Goal: Task Accomplishment & Management: Complete application form

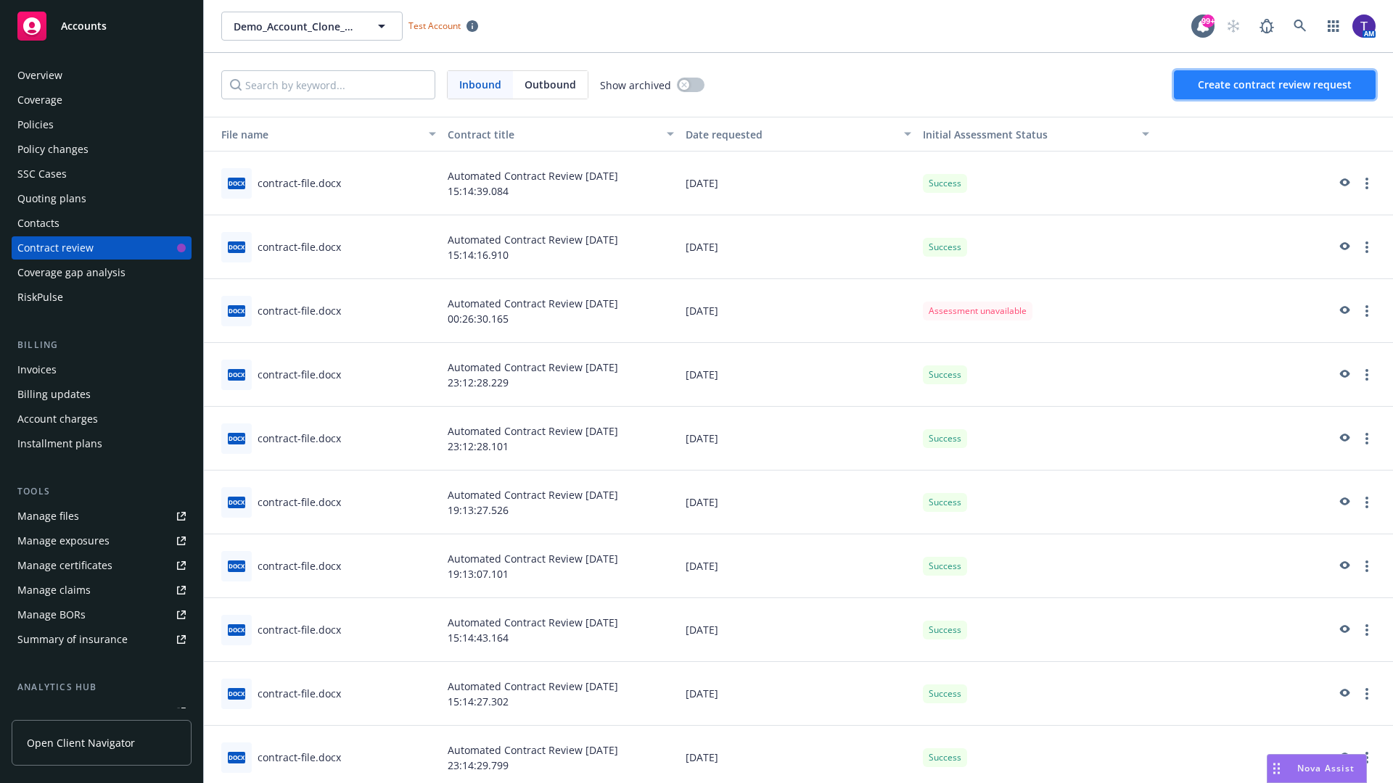
click at [1275, 85] on span "Create contract review request" at bounding box center [1275, 85] width 154 height 14
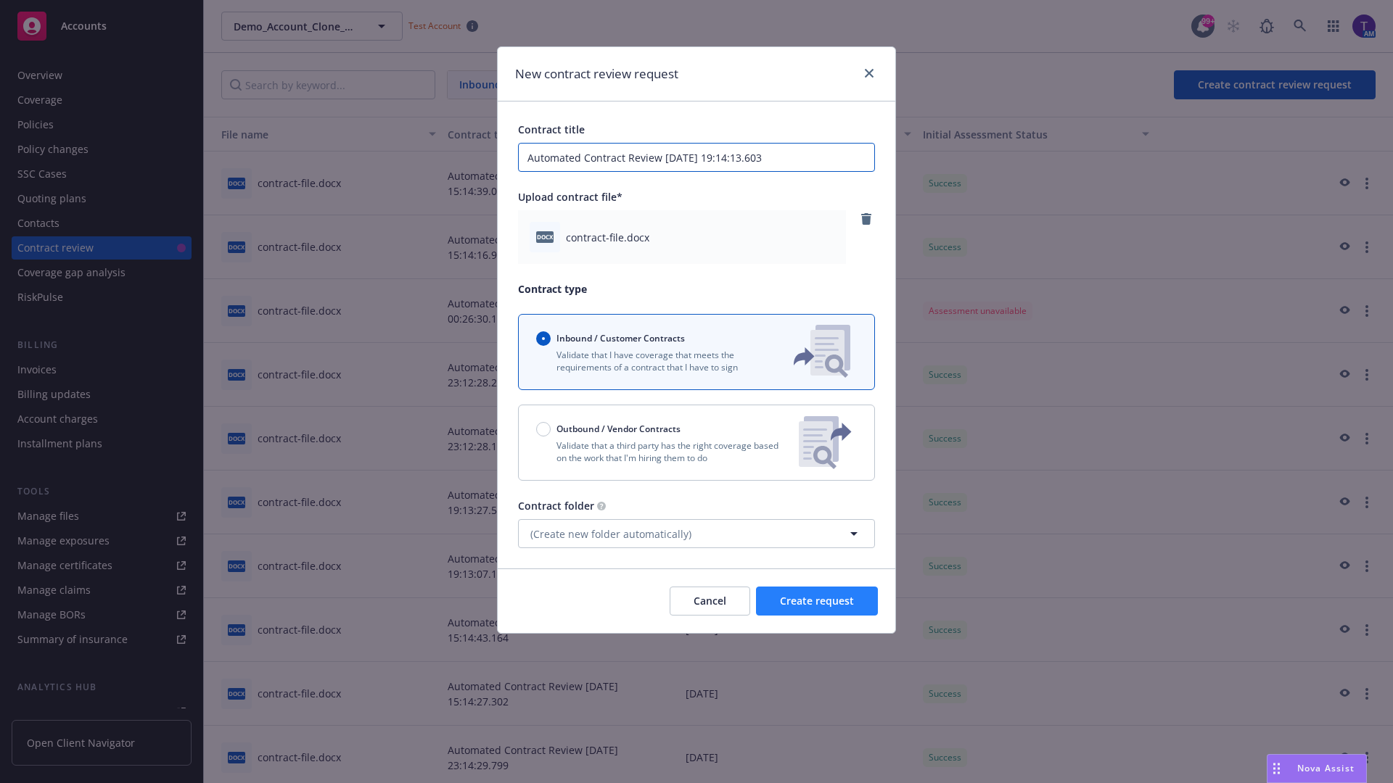
type input "Automated Contract Review [DATE] 19:14:13.603"
click at [817, 601] on span "Create request" at bounding box center [817, 601] width 74 height 14
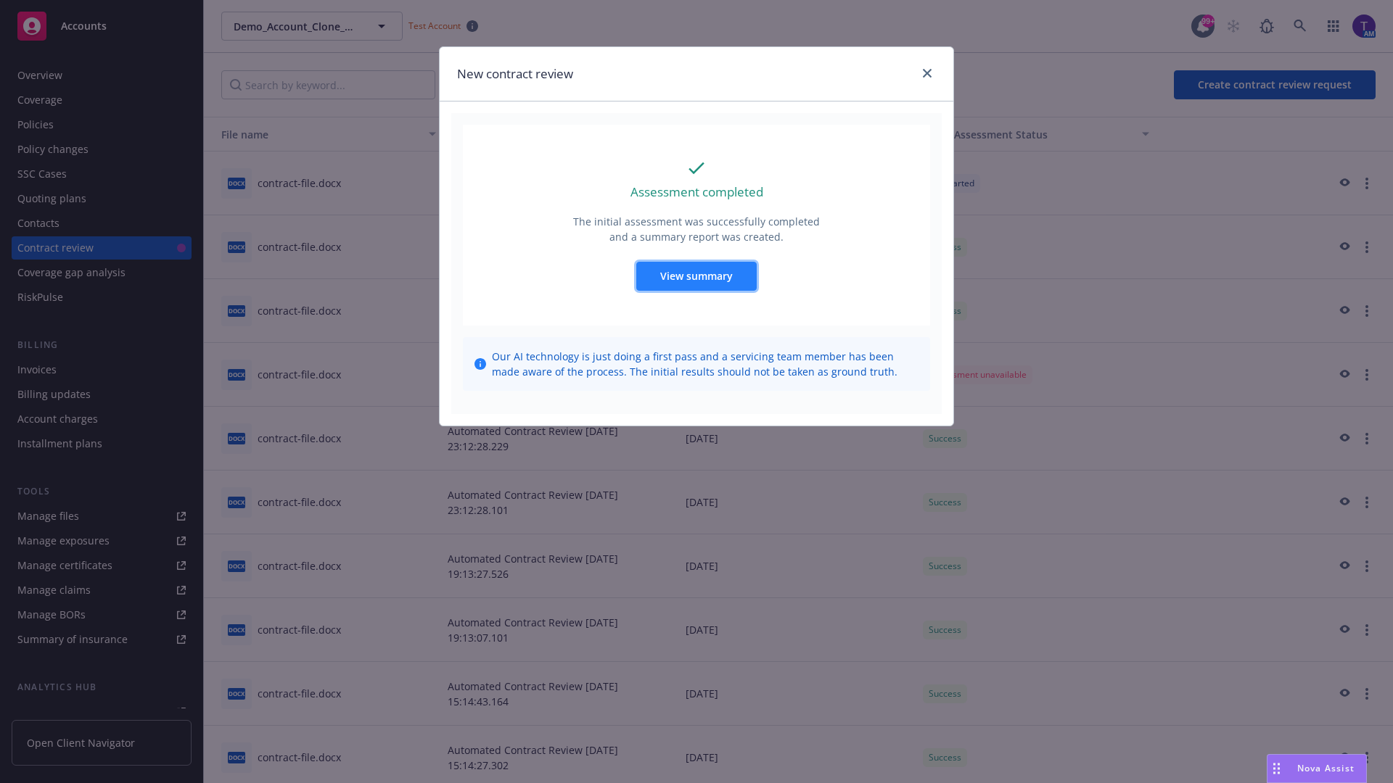
click at [696, 276] on span "View summary" at bounding box center [696, 276] width 73 height 14
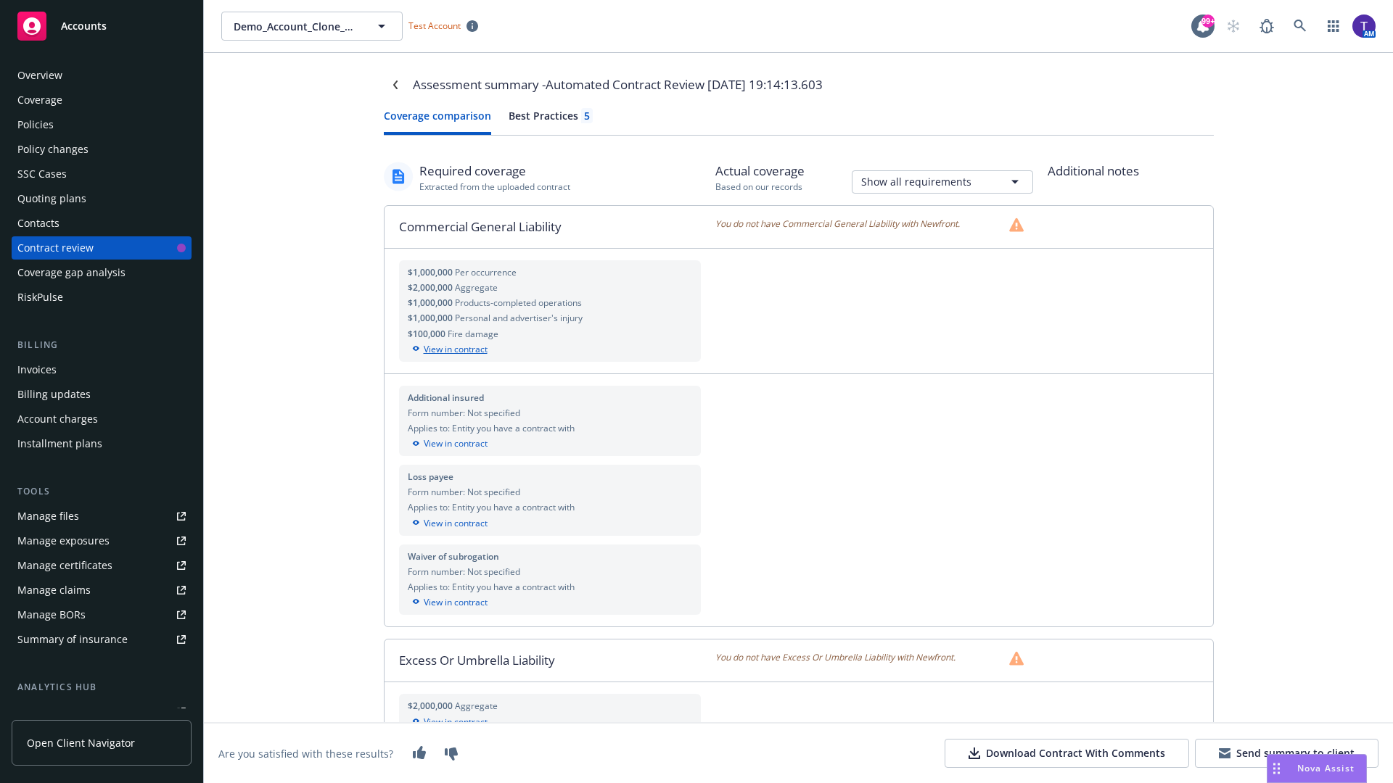
click at [549, 349] on div "View in contract" at bounding box center [550, 349] width 285 height 13
